Goal: Use online tool/utility: Use online tool/utility

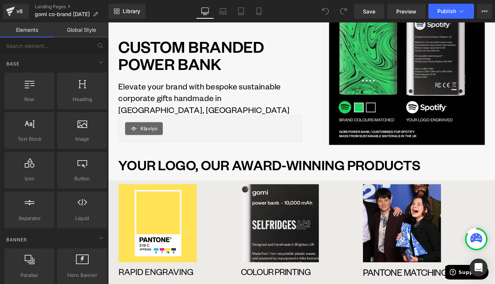
scroll to position [87, 0]
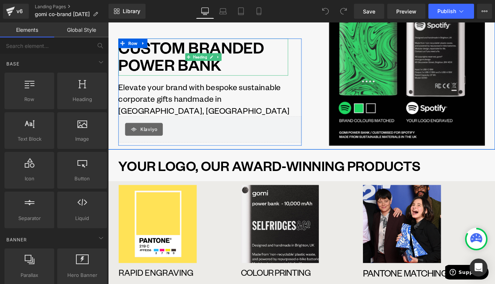
click at [231, 81] on h1 "CUSTOM BRANDED POWER BANK" at bounding box center [219, 61] width 198 height 40
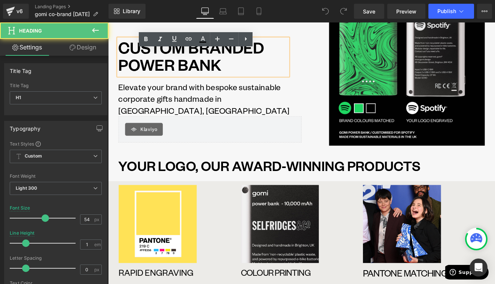
click at [246, 81] on h1 "CUSTOM BRANDED POWER BANK" at bounding box center [219, 61] width 198 height 40
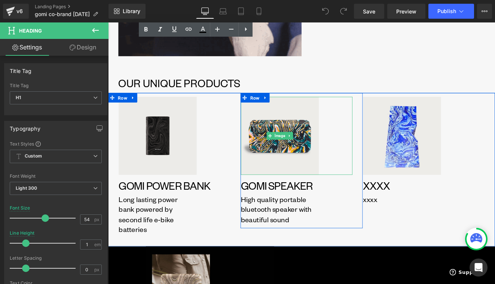
scroll to position [630, 0]
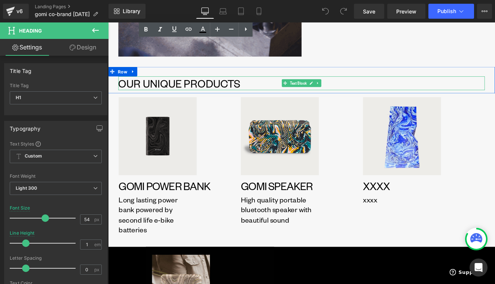
click at [181, 96] on p "OUR UNIQUE PRODUCTS" at bounding box center [334, 94] width 428 height 16
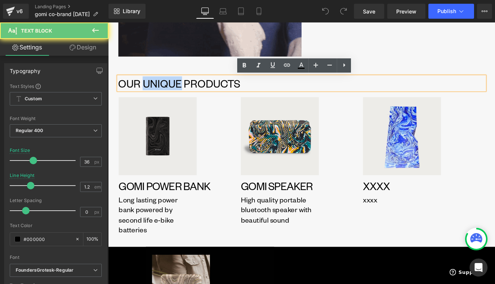
click at [181, 96] on p "OUR UNIQUE PRODUCTS" at bounding box center [334, 94] width 428 height 16
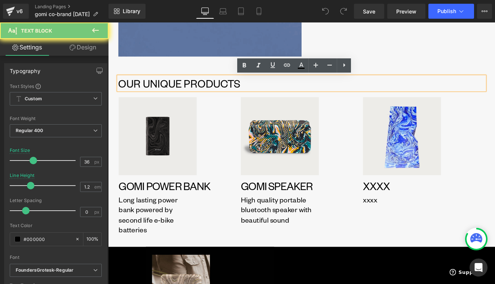
click at [174, 96] on p "OUR UNIQUE PRODUCTS" at bounding box center [334, 94] width 428 height 16
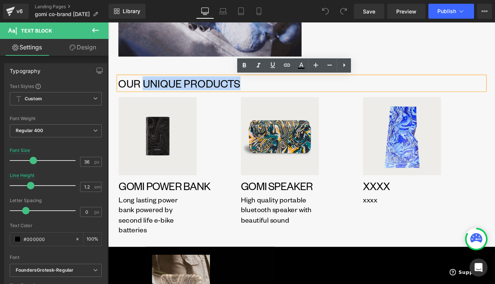
drag, startPoint x: 152, startPoint y: 96, endPoint x: 274, endPoint y: 92, distance: 121.9
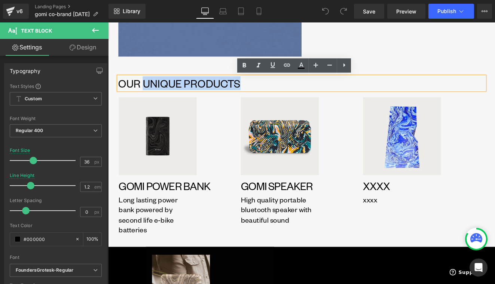
click at [274, 92] on p "OUR UNIQUE PRODUCTS" at bounding box center [334, 94] width 428 height 16
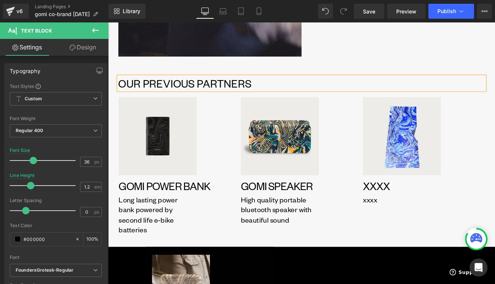
click at [201, 93] on p "OUR PREVIOUS PARTNERS" at bounding box center [334, 94] width 428 height 16
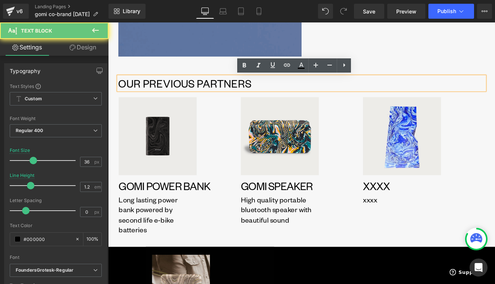
click at [212, 93] on p "OUR PREVIOUS PARTNERS" at bounding box center [334, 94] width 428 height 16
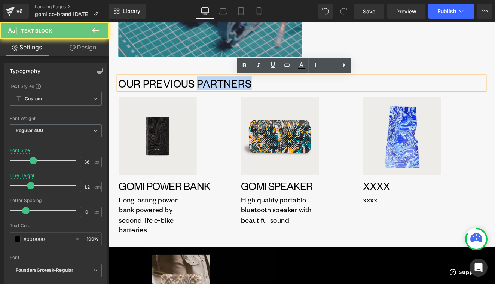
click at [212, 93] on p "OUR PREVIOUS PARTNERS" at bounding box center [334, 94] width 428 height 16
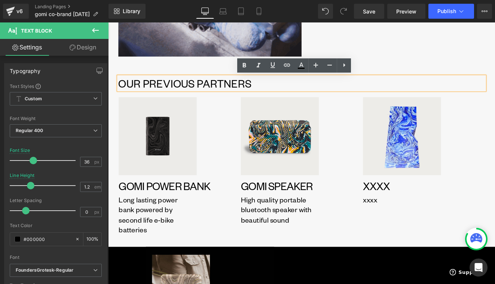
click at [202, 93] on p "OUR PREVIOUS PARTNERS" at bounding box center [334, 94] width 428 height 16
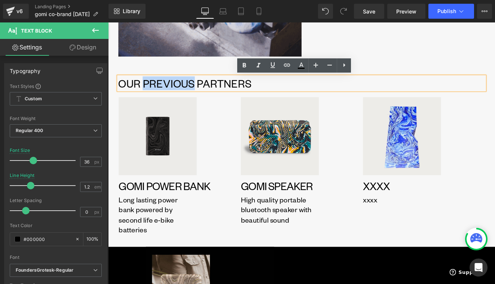
click at [202, 93] on p "OUR PREVIOUS PARTNERS" at bounding box center [334, 94] width 428 height 16
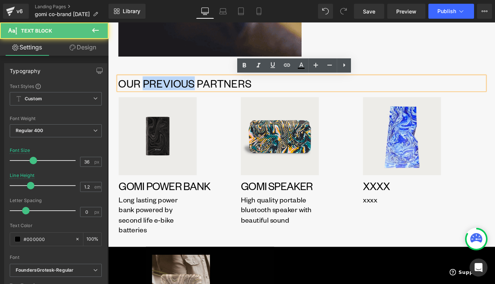
click at [202, 93] on p "OUR PREVIOUS PARTNERS" at bounding box center [334, 94] width 428 height 16
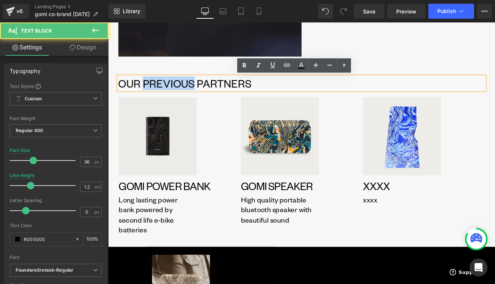
click at [202, 93] on p "OUR PREVIOUS PARTNERS" at bounding box center [334, 94] width 428 height 16
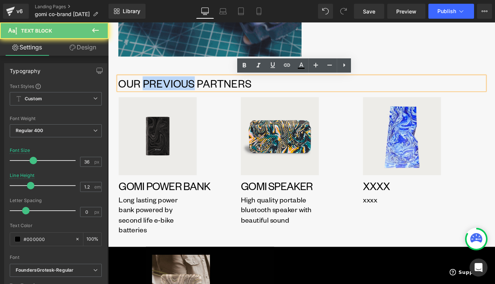
click at [202, 93] on p "OUR PREVIOUS PARTNERS" at bounding box center [334, 94] width 428 height 16
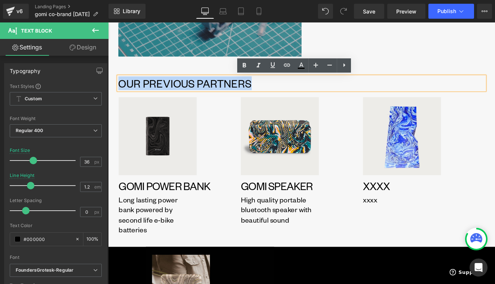
click at [202, 93] on p "OUR PREVIOUS PARTNERS" at bounding box center [334, 94] width 428 height 16
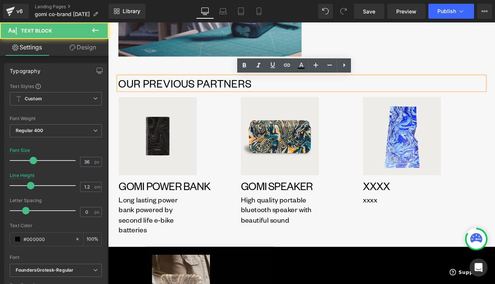
click at [202, 93] on p "OUR PREVIOUS PARTNERS" at bounding box center [334, 94] width 428 height 16
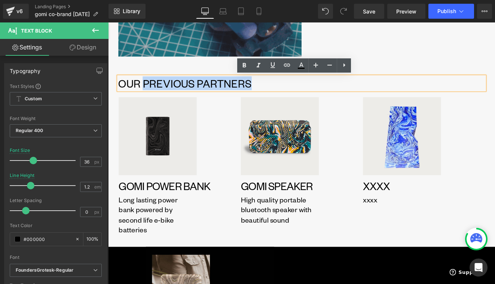
drag, startPoint x: 150, startPoint y: 95, endPoint x: 259, endPoint y: 102, distance: 109.4
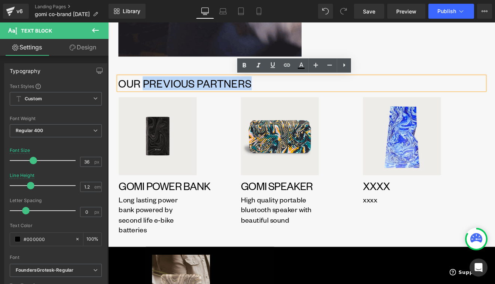
click at [259, 102] on div "OUR PREVIOUS PARTNERS" at bounding box center [334, 94] width 428 height 16
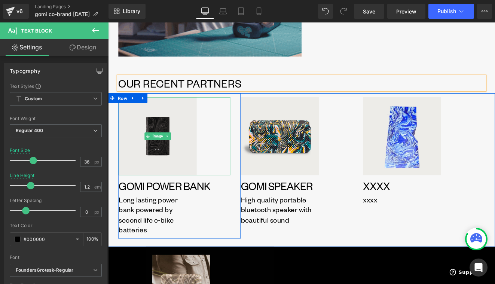
click at [238, 172] on link at bounding box center [185, 155] width 130 height 91
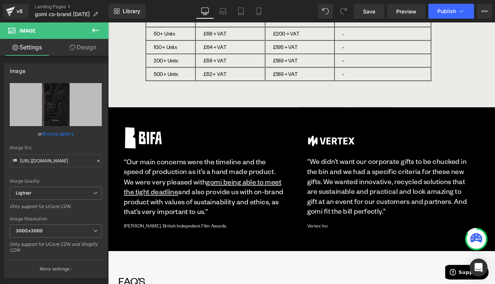
scroll to position [1294, 0]
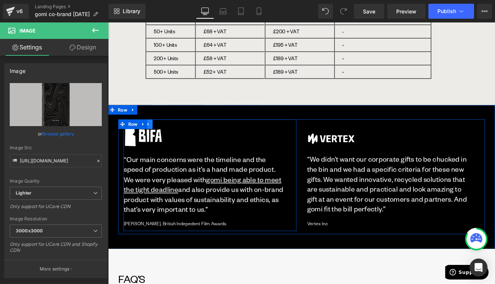
click at [159, 140] on link at bounding box center [155, 141] width 10 height 11
click at [175, 142] on icon at bounding box center [174, 141] width 5 height 5
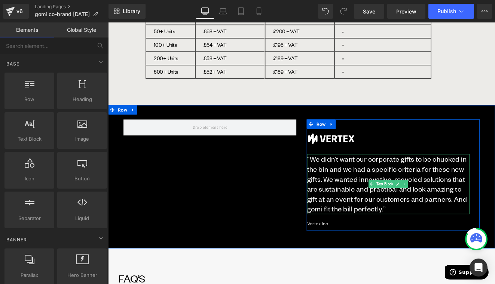
click at [478, 205] on p "“We didn’t want our corporate gifts to be chucked in the bin and we had a speci…" at bounding box center [436, 211] width 190 height 70
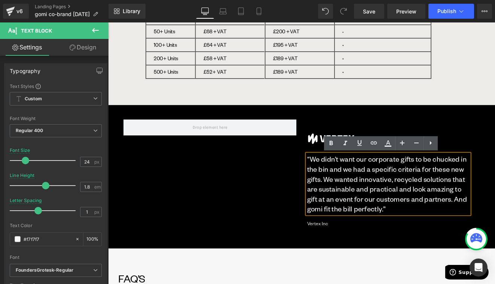
click at [360, 204] on p "“We didn’t want our corporate gifts to be chucked in the bin and we had a speci…" at bounding box center [436, 211] width 190 height 70
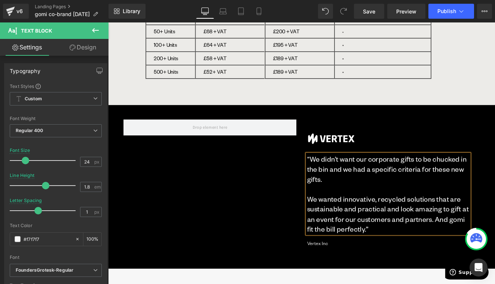
click at [211, 283] on div "Image “We didn’t want our corporate gifts to be chucked in the bin and we had a…" at bounding box center [334, 214] width 452 height 191
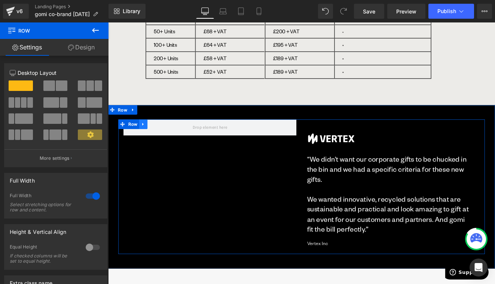
click at [153, 140] on link at bounding box center [149, 141] width 10 height 11
click at [172, 141] on link at bounding box center [169, 141] width 10 height 11
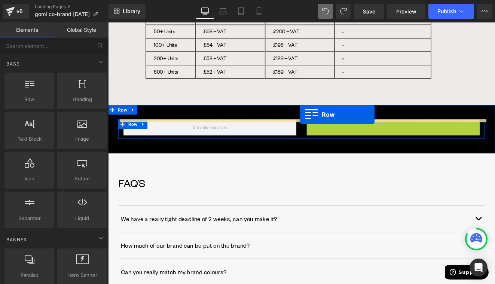
drag, startPoint x: 344, startPoint y: 142, endPoint x: 332, endPoint y: 130, distance: 16.4
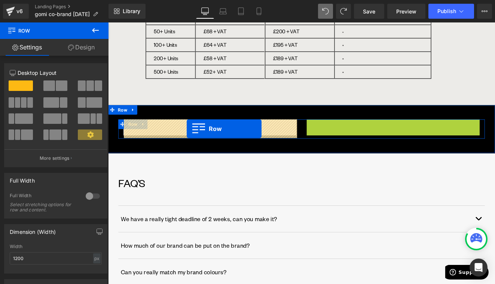
drag, startPoint x: 342, startPoint y: 144, endPoint x: 200, endPoint y: 147, distance: 142.5
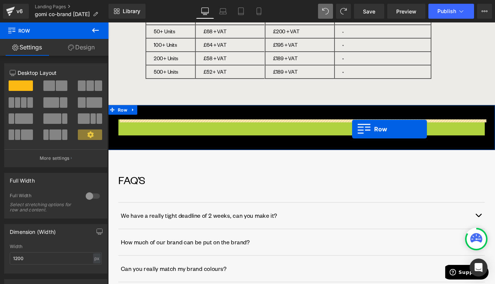
drag, startPoint x: 127, startPoint y: 144, endPoint x: 393, endPoint y: 147, distance: 266.5
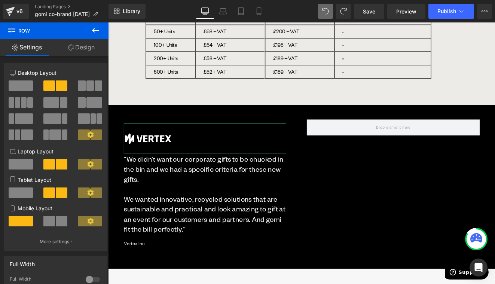
click at [335, 13] on div at bounding box center [334, 11] width 33 height 15
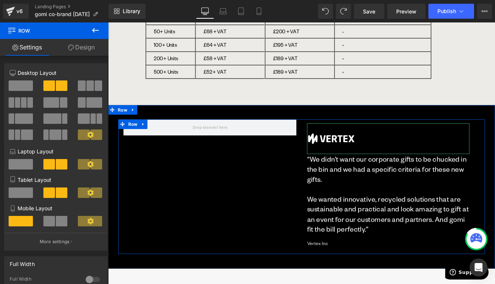
click at [261, 282] on div "Image “We didn’t want our corporate gifts to be chucked in the bin and we had a…" at bounding box center [334, 214] width 428 height 157
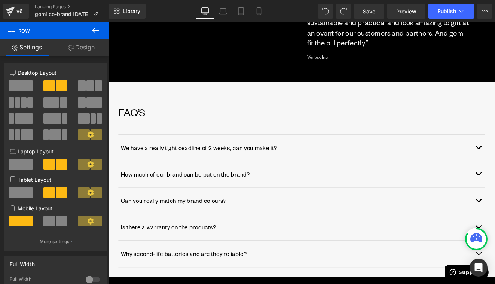
scroll to position [1512, 0]
click at [373, 11] on span "Save" at bounding box center [369, 11] width 12 height 8
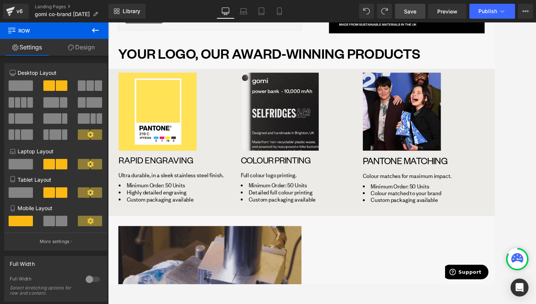
scroll to position [207, 0]
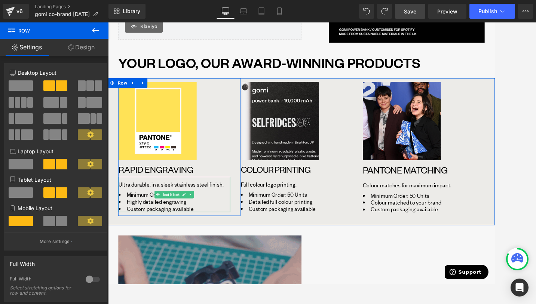
click at [235, 213] on span "Ultra durable, in a sleek stainless steel finish." at bounding box center [181, 212] width 123 height 8
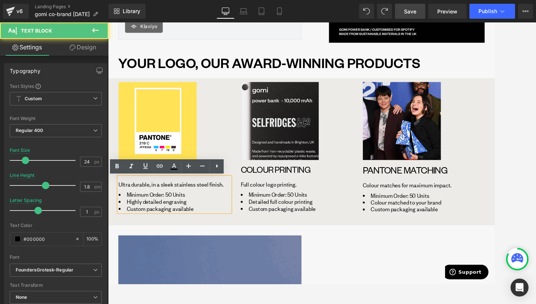
click at [205, 213] on span "Ultra durable, in a sleek stainless steel finish." at bounding box center [181, 212] width 123 height 8
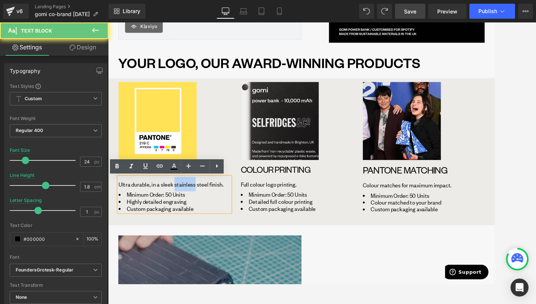
click at [205, 213] on span "Ultra durable, in a sleek stainless steel finish." at bounding box center [181, 212] width 123 height 8
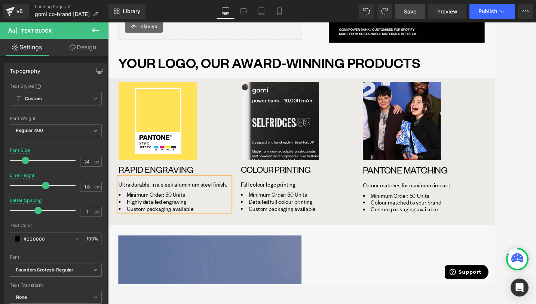
click at [220, 211] on span "Ultra durable, in a sleek aluminium steel finish." at bounding box center [183, 212] width 127 height 8
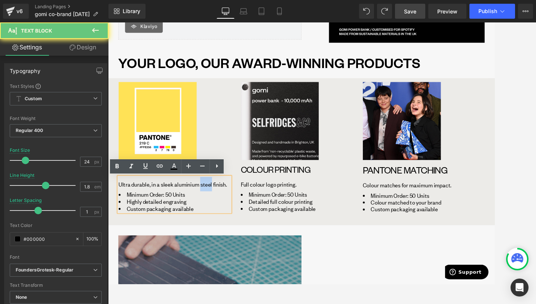
click at [220, 211] on span "Ultra durable, in a sleek aluminium steel finish." at bounding box center [183, 212] width 127 height 8
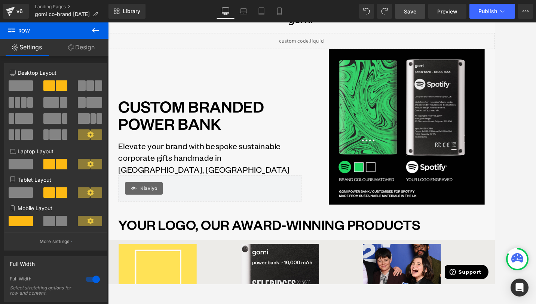
scroll to position [0, 0]
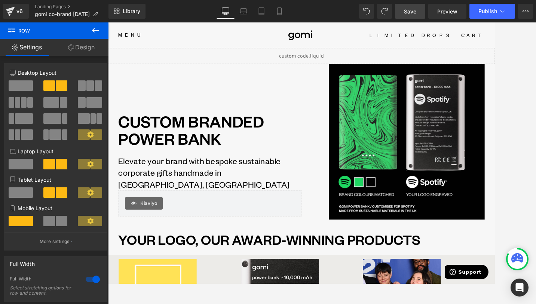
click at [414, 18] on link "Save" at bounding box center [410, 11] width 30 height 15
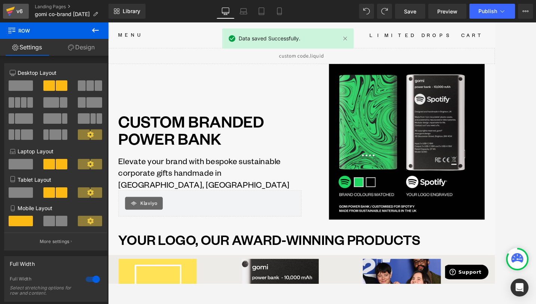
click at [20, 10] on div "v6" at bounding box center [19, 11] width 9 height 10
